Goal: Obtain resource: Download file/media

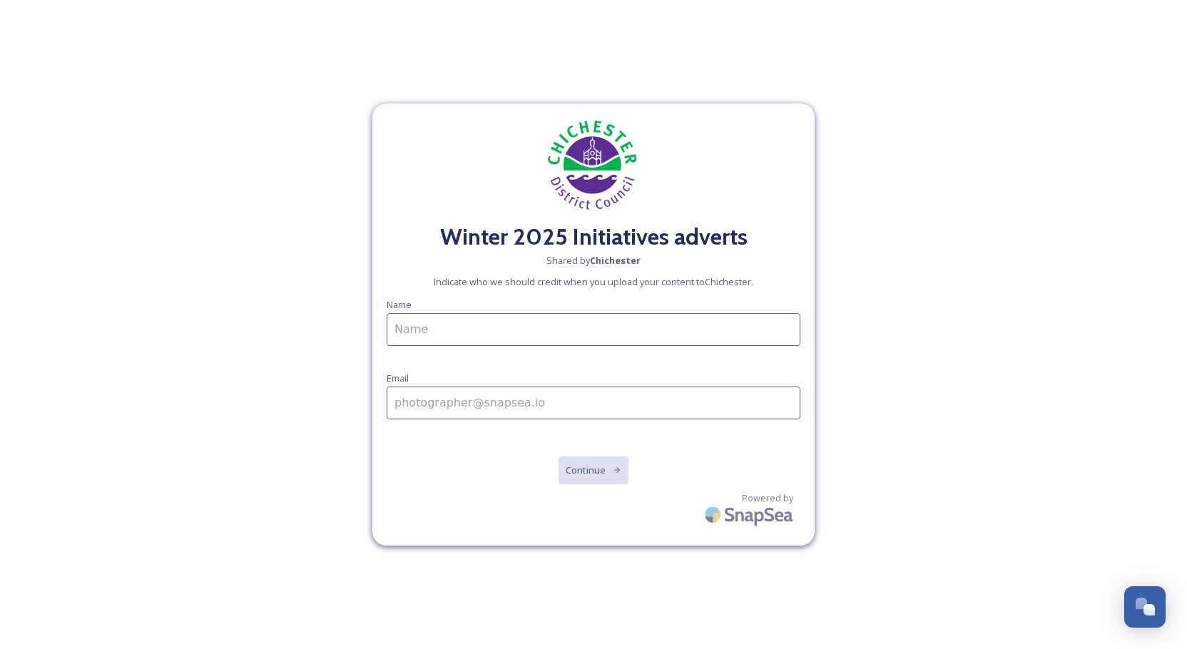
click at [545, 334] on input at bounding box center [594, 329] width 414 height 33
type input "[PERSON_NAME]"
click at [442, 410] on input at bounding box center [594, 403] width 414 height 33
type input "[EMAIL_ADDRESS][DOMAIN_NAME]"
click at [571, 465] on button "Continue" at bounding box center [594, 470] width 72 height 29
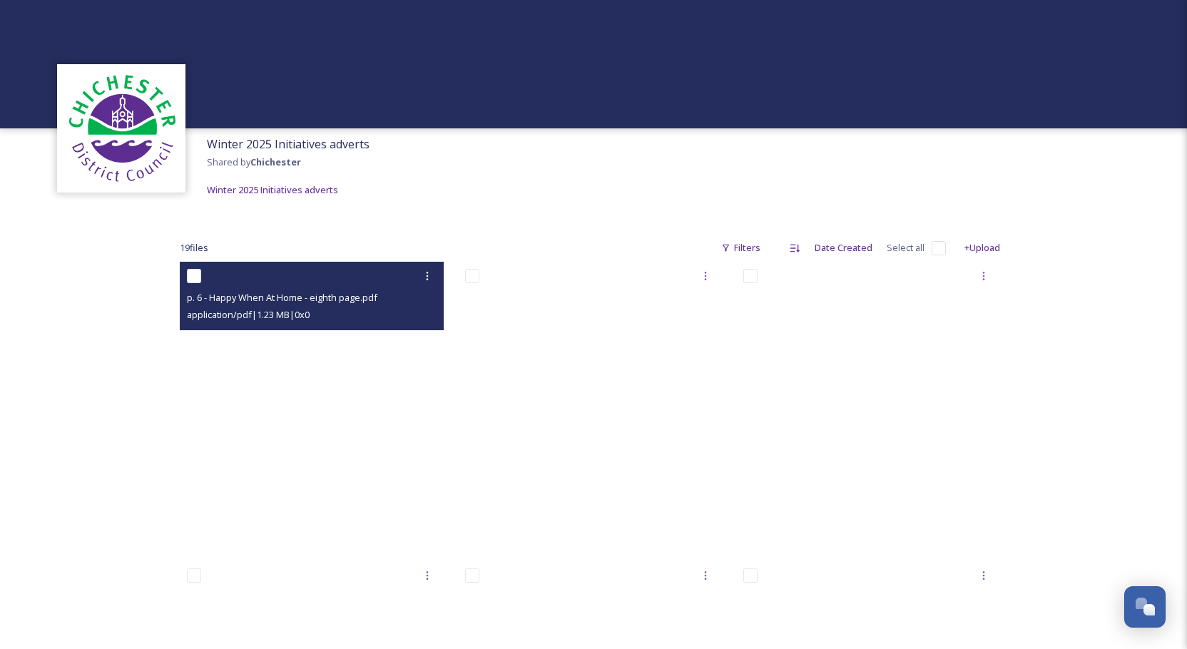
click at [194, 275] on input "checkbox" at bounding box center [194, 276] width 14 height 14
checkbox input "true"
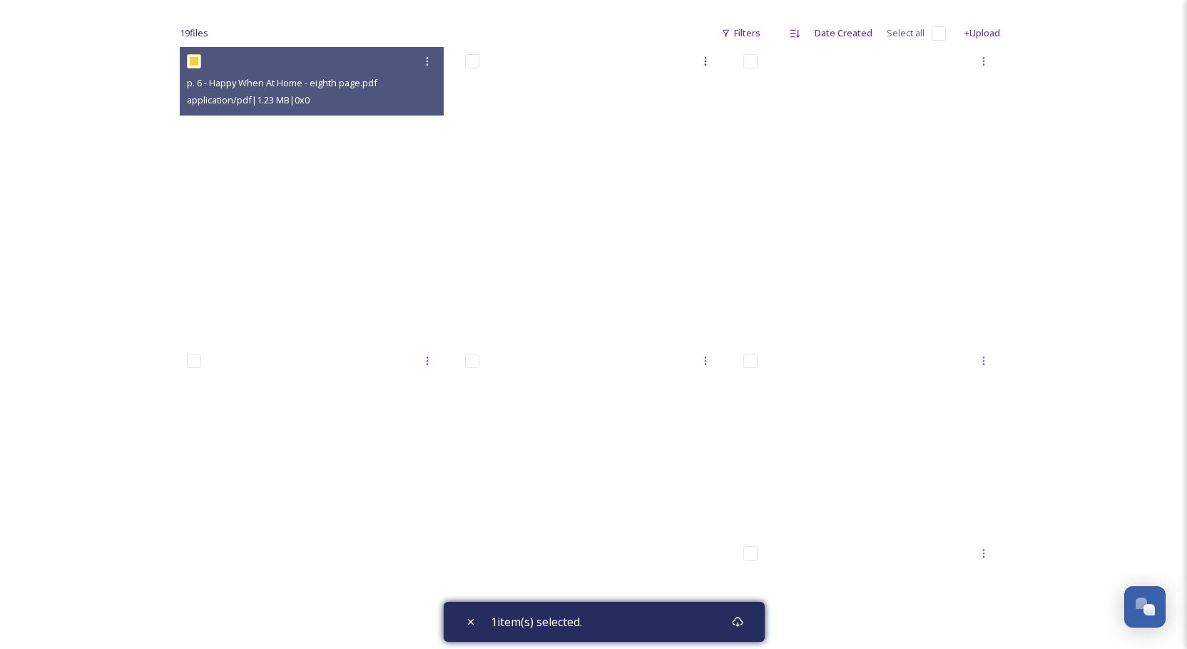
scroll to position [217, 0]
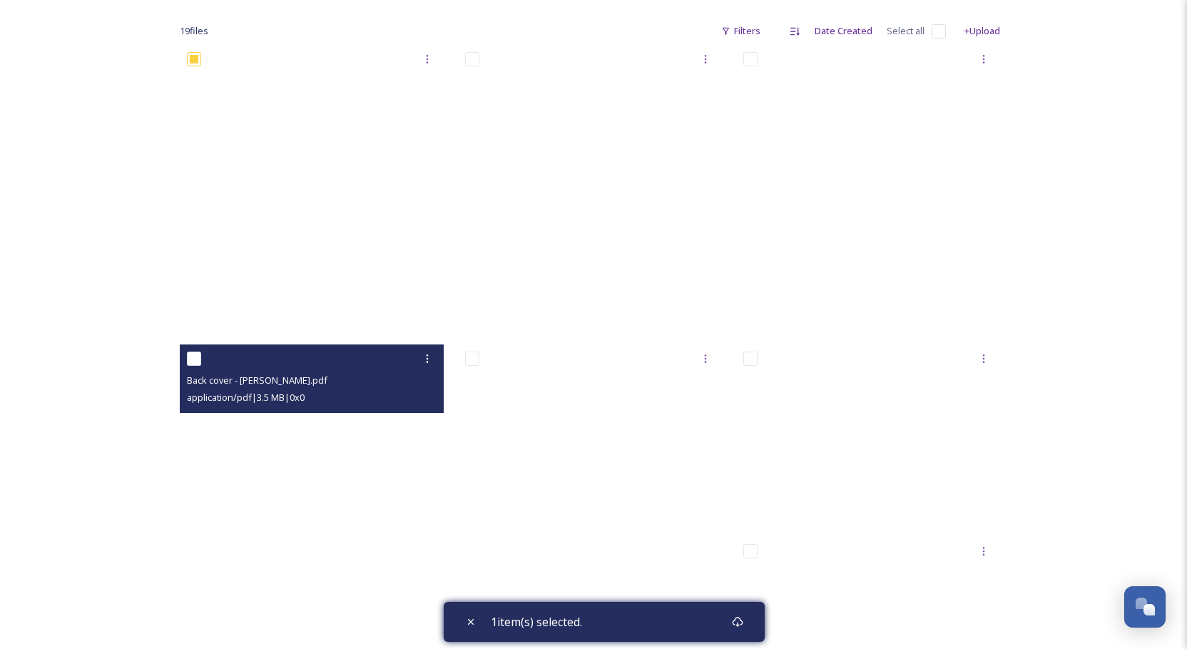
click at [193, 357] on input "checkbox" at bounding box center [194, 359] width 14 height 14
checkbox input "true"
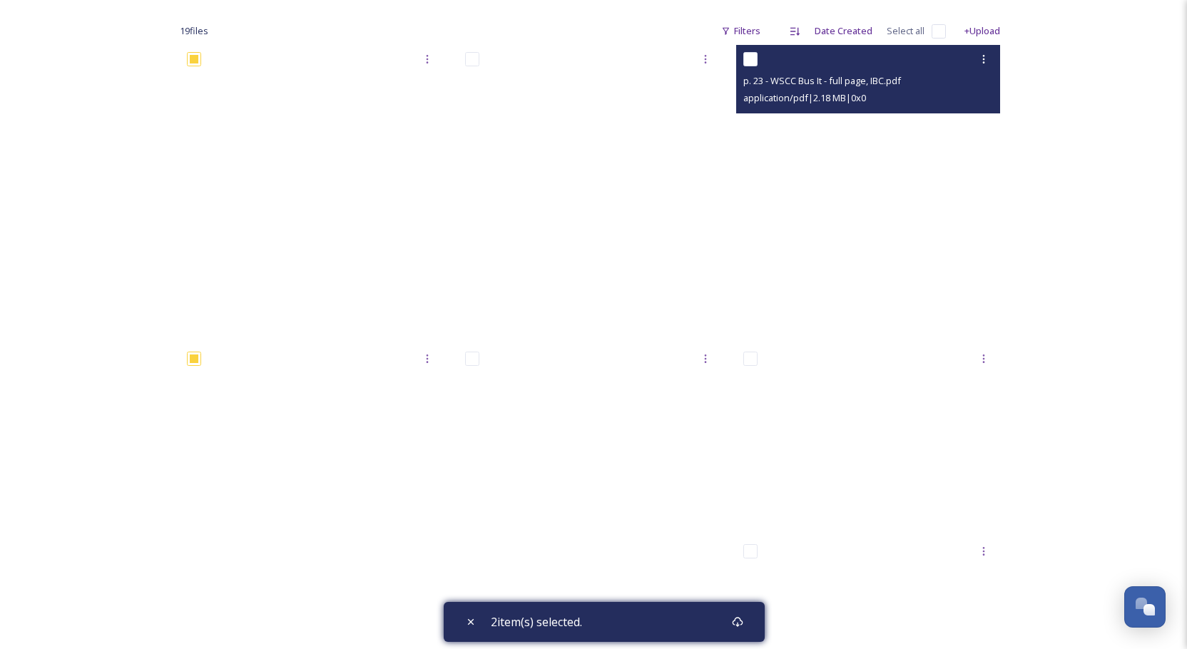
click at [750, 56] on input "checkbox" at bounding box center [750, 59] width 14 height 14
checkbox input "true"
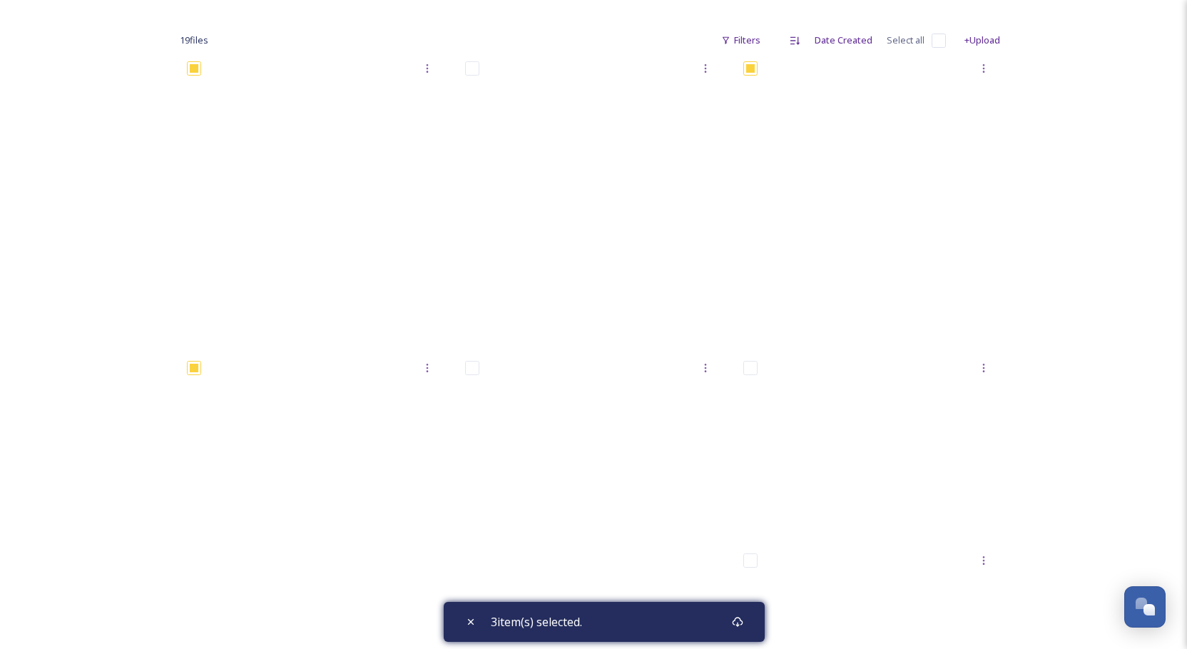
scroll to position [208, 0]
click at [740, 622] on icon at bounding box center [737, 621] width 11 height 11
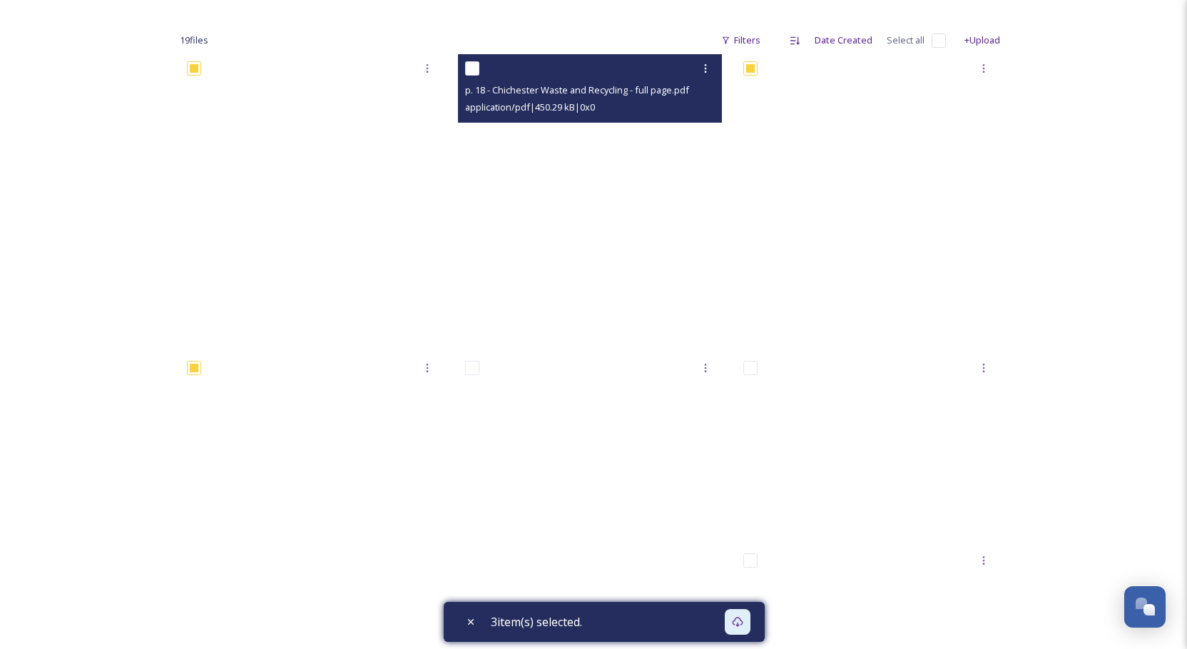
click at [473, 65] on input "checkbox" at bounding box center [472, 68] width 14 height 14
checkbox input "true"
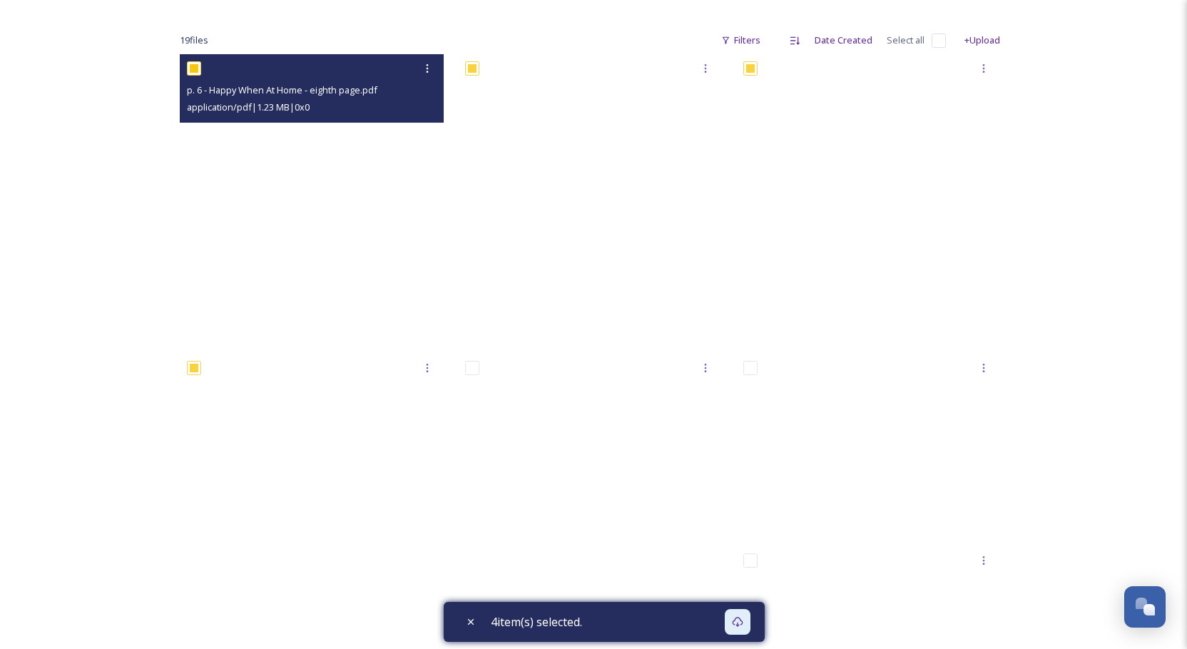
click at [195, 70] on input "checkbox" at bounding box center [194, 68] width 14 height 14
checkbox input "false"
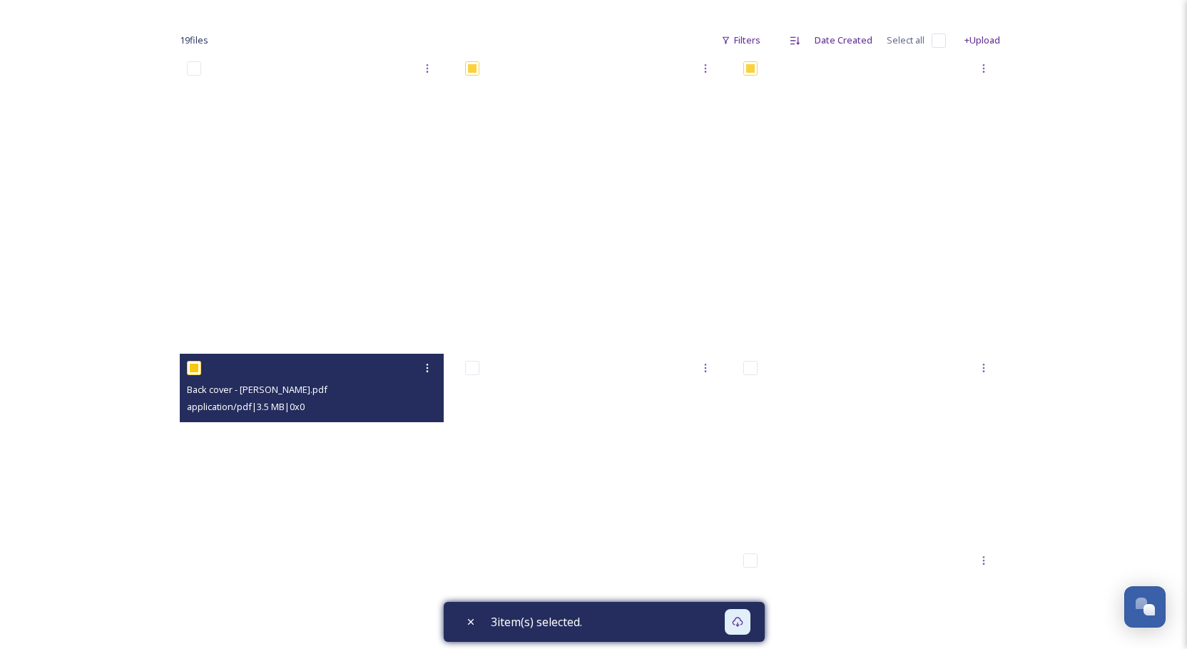
click at [195, 367] on input "checkbox" at bounding box center [194, 368] width 14 height 14
checkbox input "false"
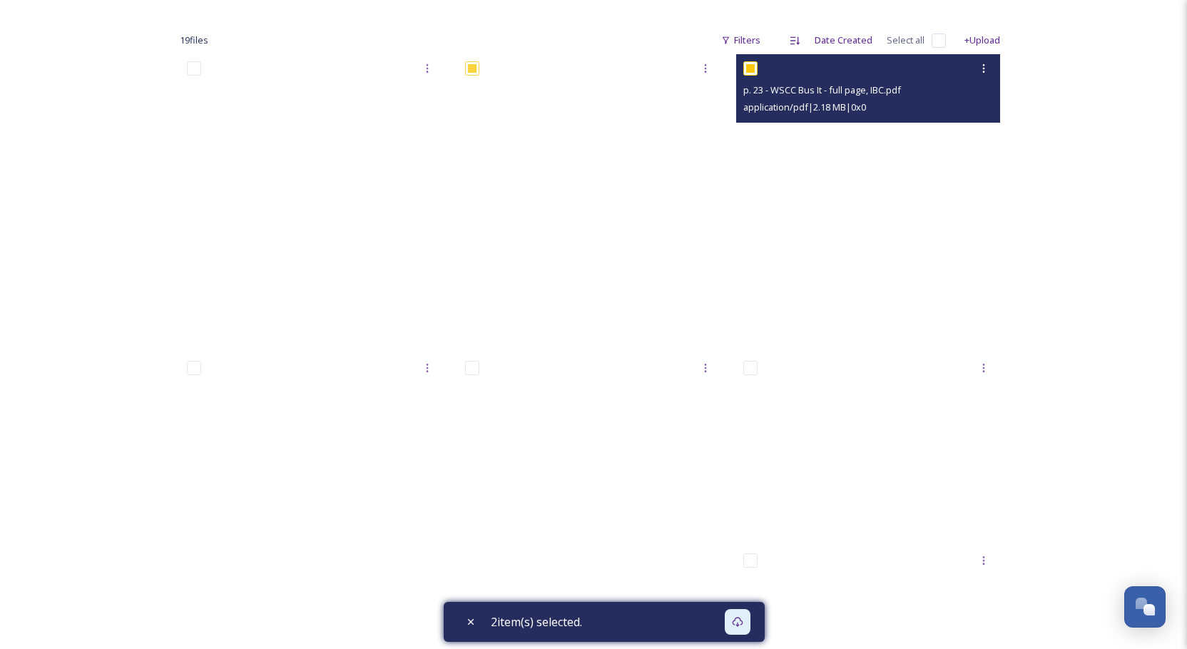
click at [744, 74] on input "checkbox" at bounding box center [750, 68] width 14 height 14
checkbox input "false"
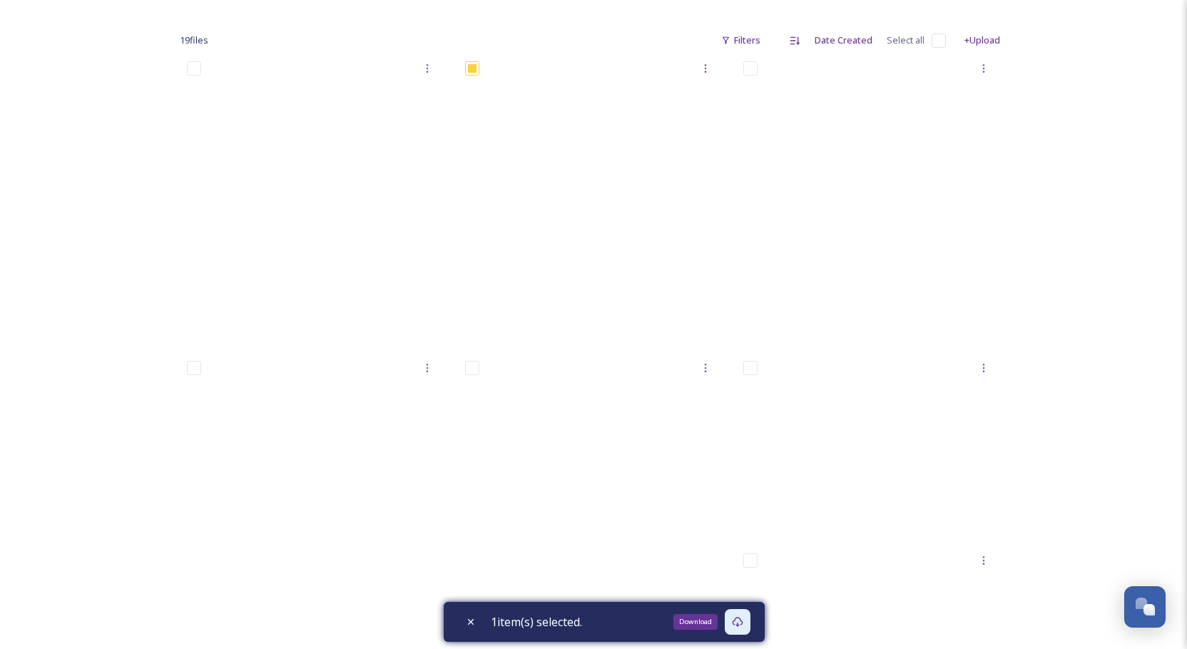
click at [740, 623] on icon at bounding box center [737, 621] width 11 height 11
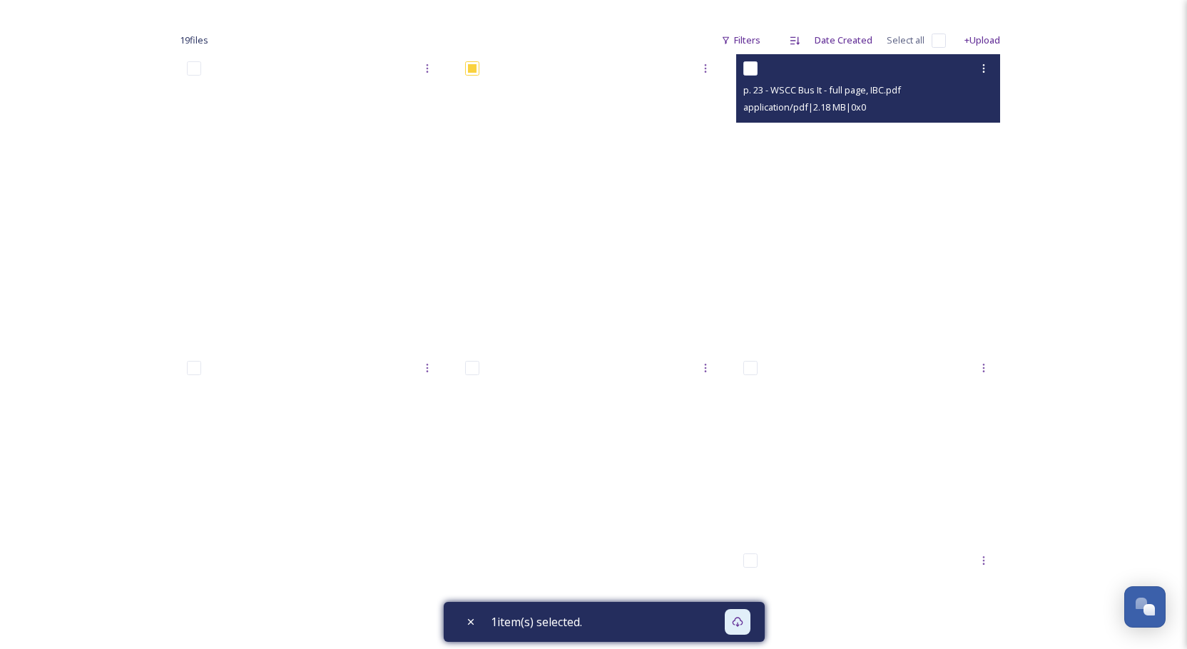
click at [835, 90] on span "p. 23 - WSCC Bus It - full page, IBC.pdf" at bounding box center [822, 89] width 158 height 13
click at [982, 70] on icon at bounding box center [983, 68] width 11 height 11
click at [970, 101] on span "View File" at bounding box center [963, 100] width 37 height 14
